Goal: Task Accomplishment & Management: Use online tool/utility

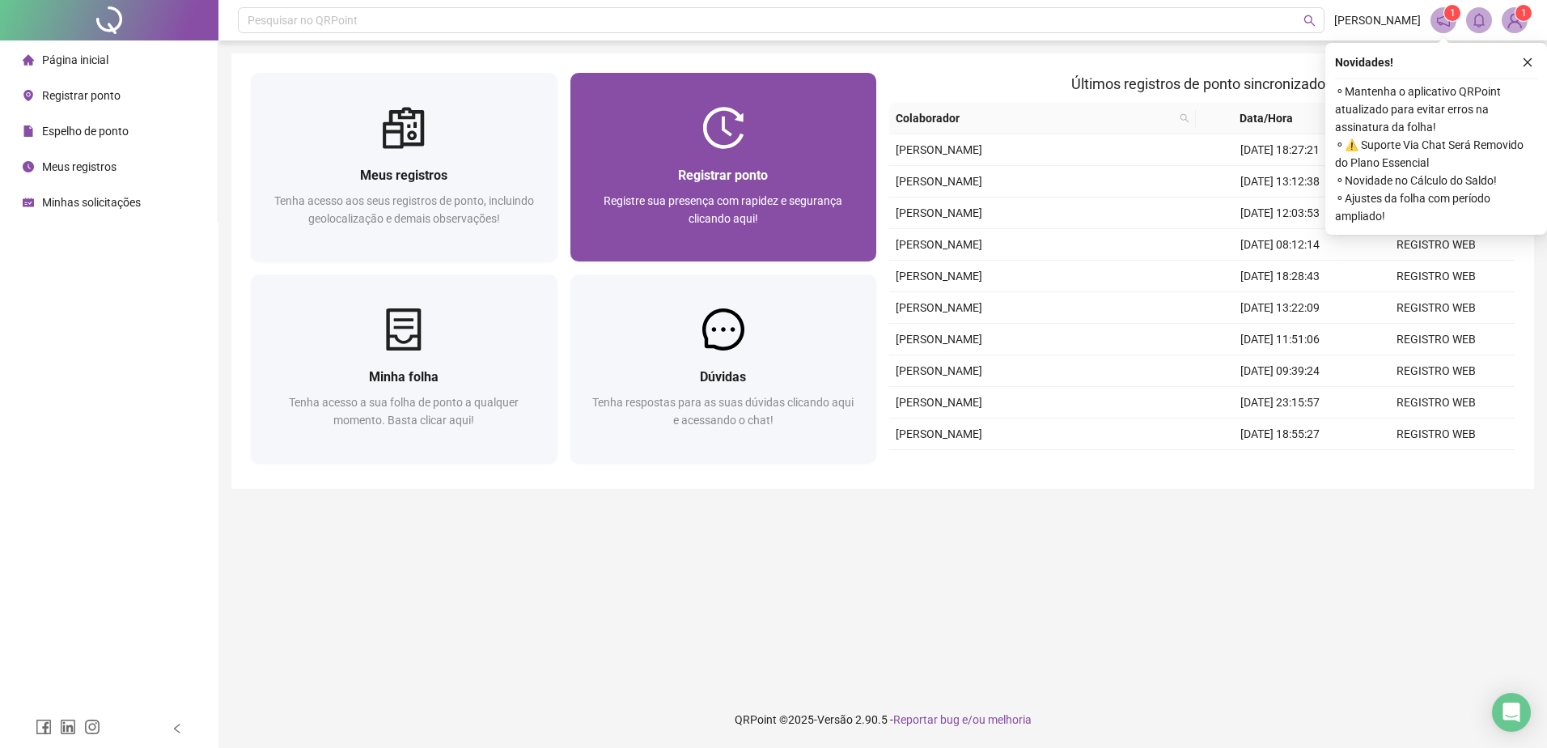
click at [818, 165] on div "Registrar ponto" at bounding box center [724, 175] width 268 height 20
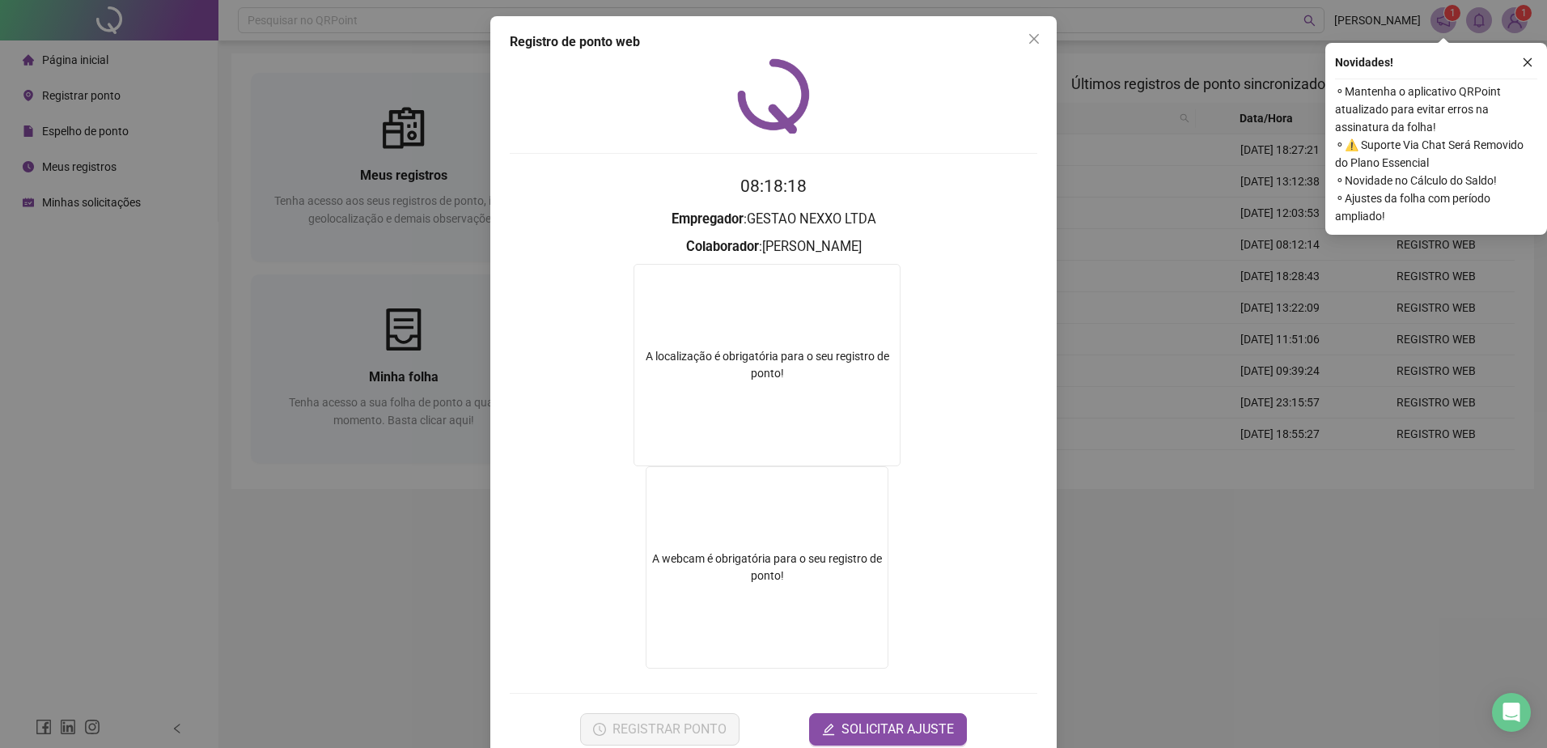
click at [1253, 678] on div "Registro de ponto web 08:18:18 Empregador : GESTAO NEXXO LTDA Colaborador : [PE…" at bounding box center [773, 374] width 1547 height 748
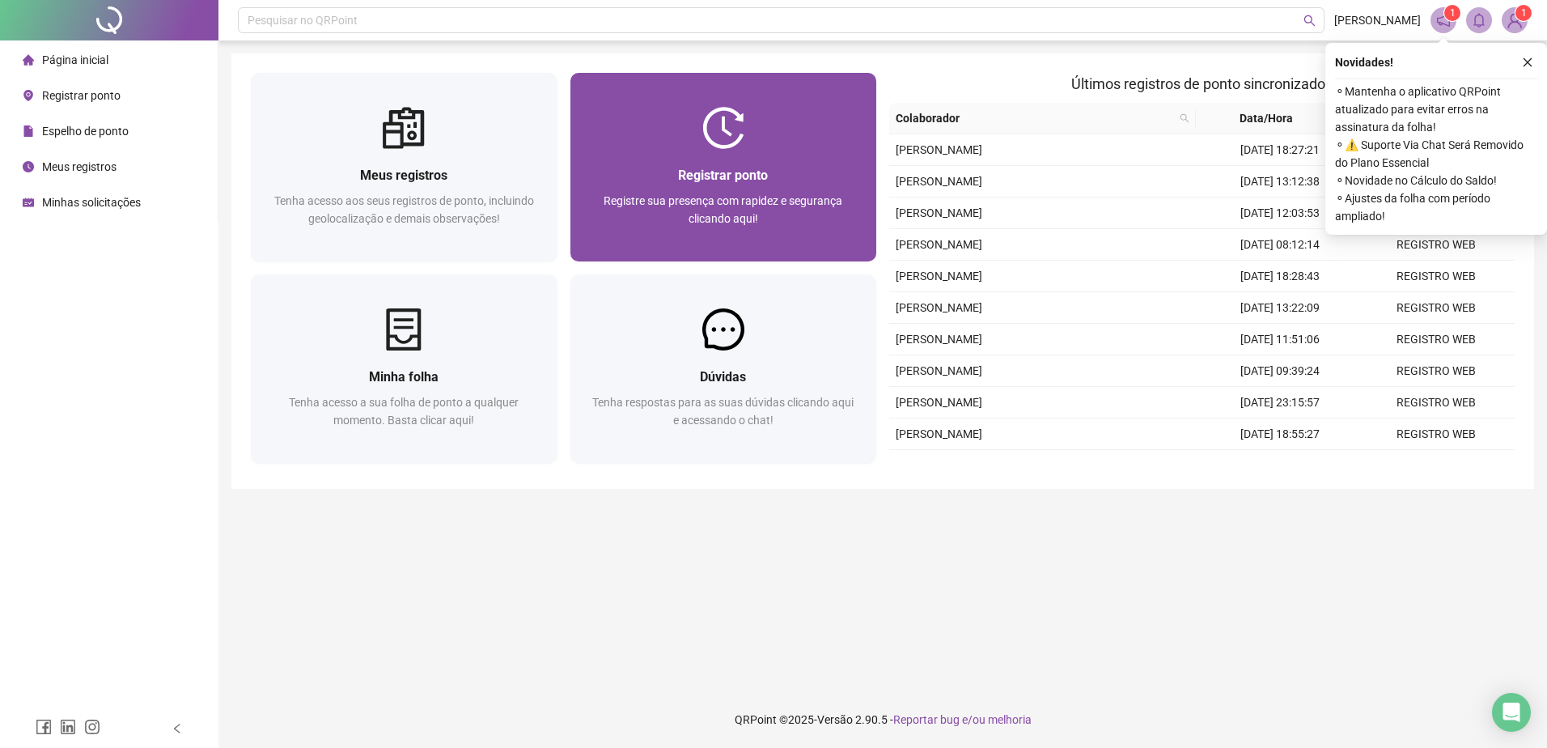
click at [638, 157] on div "Registrar ponto Registre sua presença com rapidez e segurança clicando aqui!" at bounding box center [723, 205] width 307 height 112
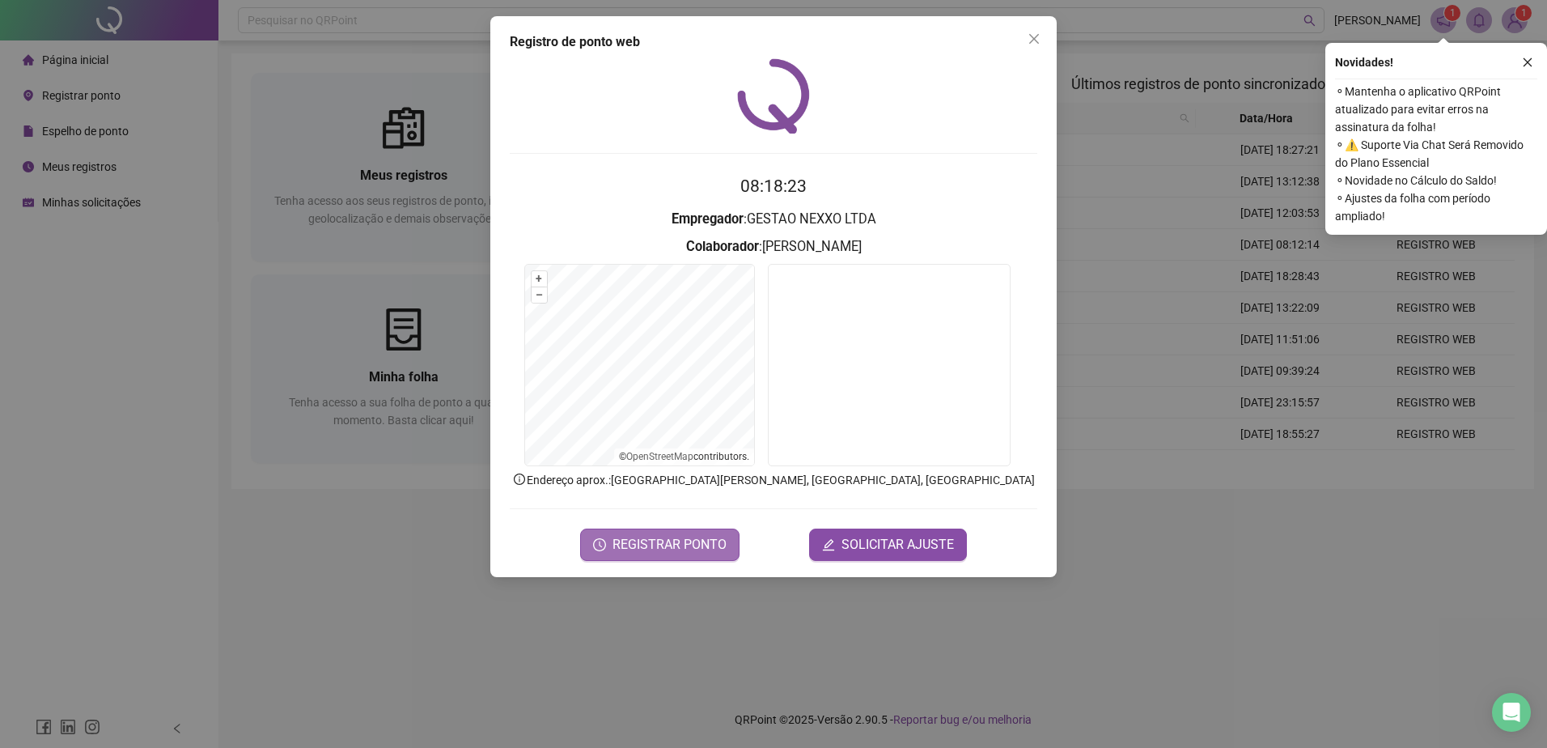
click at [666, 536] on span "REGISTRAR PONTO" at bounding box center [669, 544] width 114 height 19
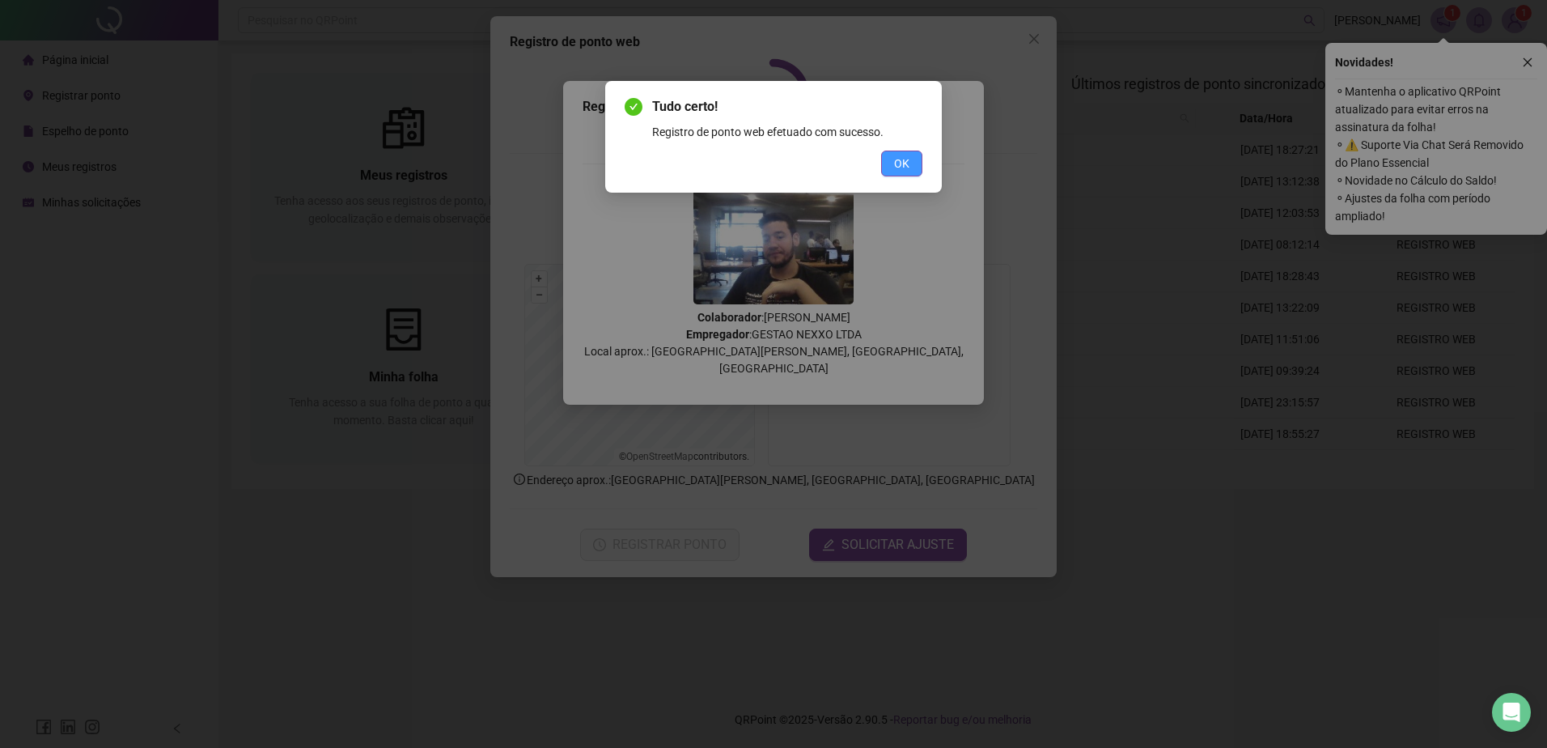
click at [913, 161] on button "OK" at bounding box center [901, 163] width 41 height 26
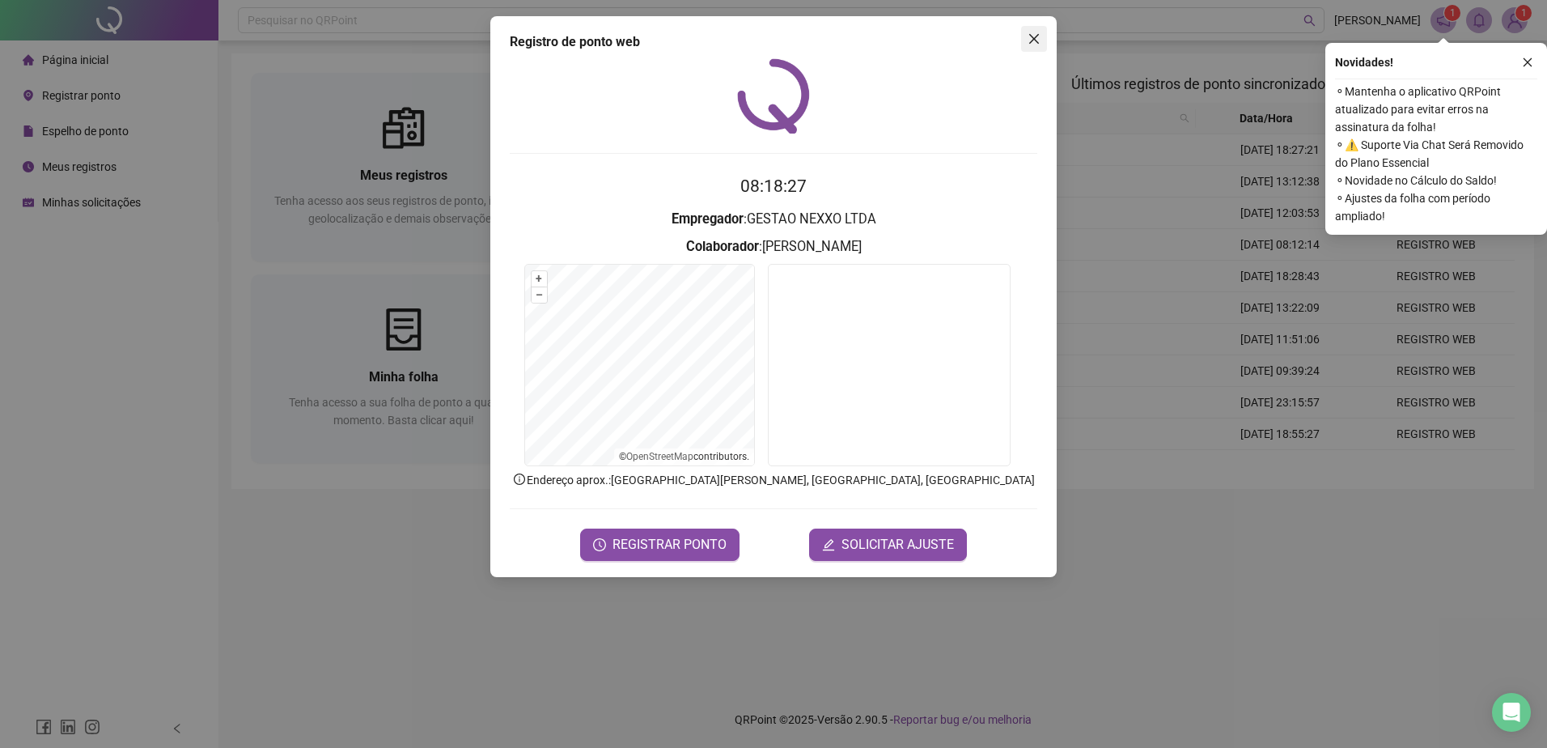
click at [1044, 38] on span "Close" at bounding box center [1034, 38] width 26 height 13
